Goal: Task Accomplishment & Management: Manage account settings

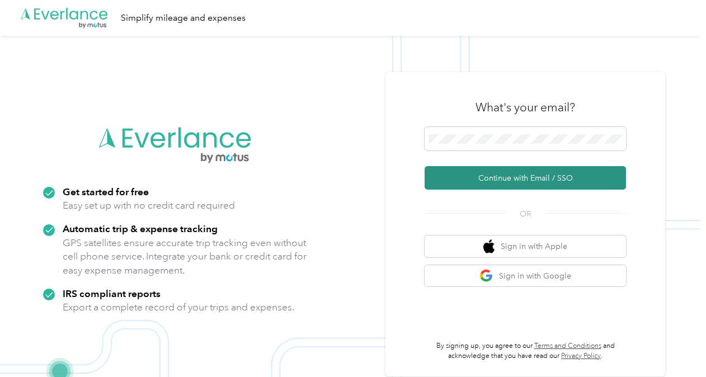
click at [443, 184] on button "Continue with Email / SSO" at bounding box center [525, 178] width 201 height 24
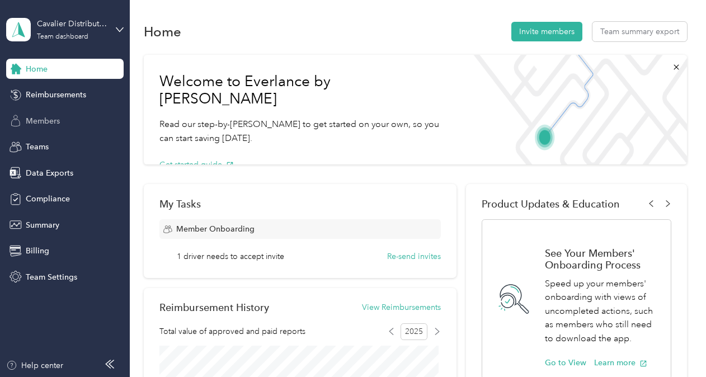
click at [46, 116] on span "Members" at bounding box center [43, 121] width 34 height 12
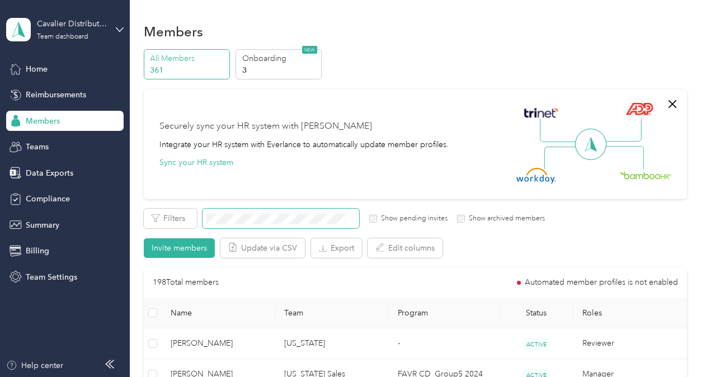
click at [277, 212] on span at bounding box center [281, 219] width 157 height 20
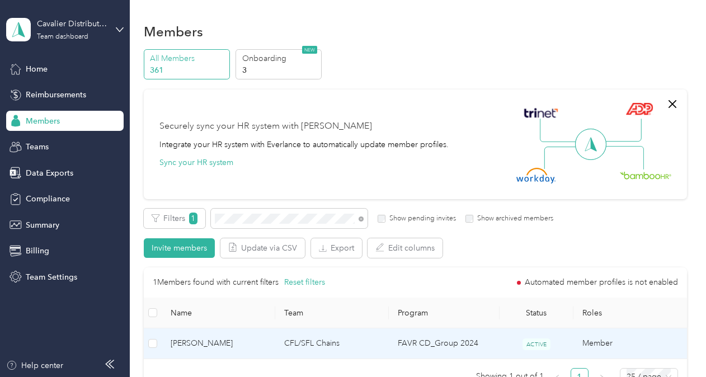
click at [362, 350] on td "CFL/SFL Chains" at bounding box center [332, 344] width 114 height 31
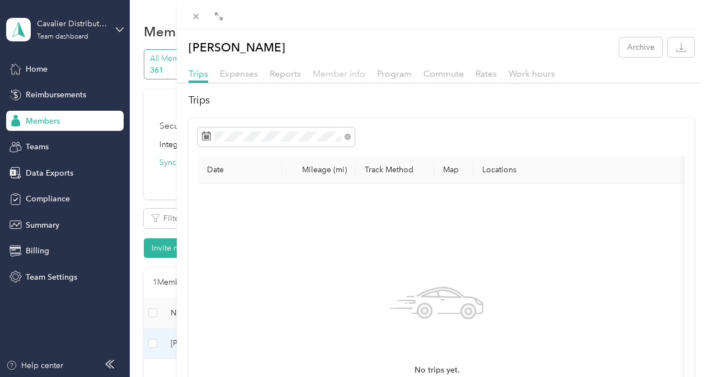
click at [335, 71] on span "Member info" at bounding box center [339, 73] width 53 height 11
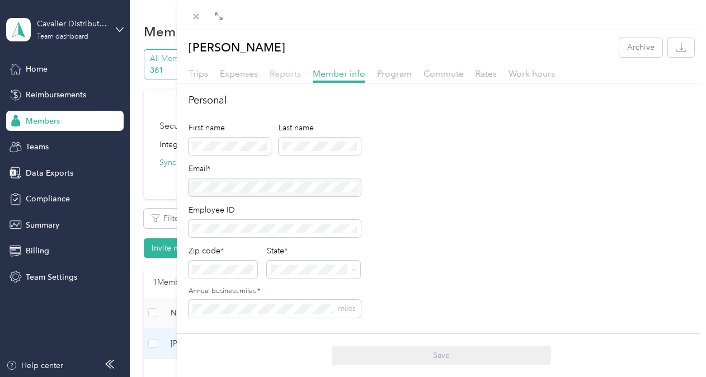
click at [275, 70] on span "Reports" at bounding box center [285, 73] width 31 height 11
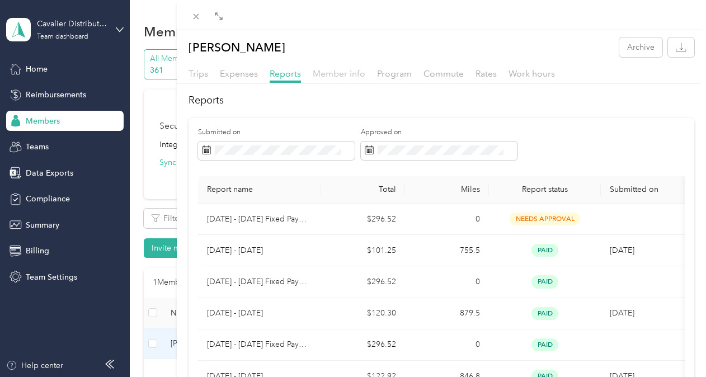
click at [335, 69] on span "Member info" at bounding box center [339, 73] width 53 height 11
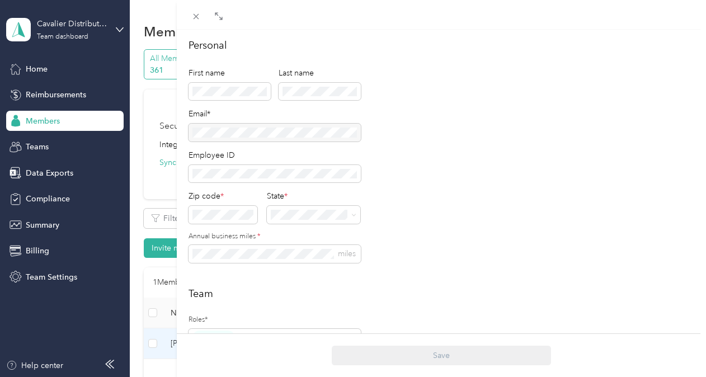
scroll to position [55, 0]
